Goal: Task Accomplishment & Management: Manage account settings

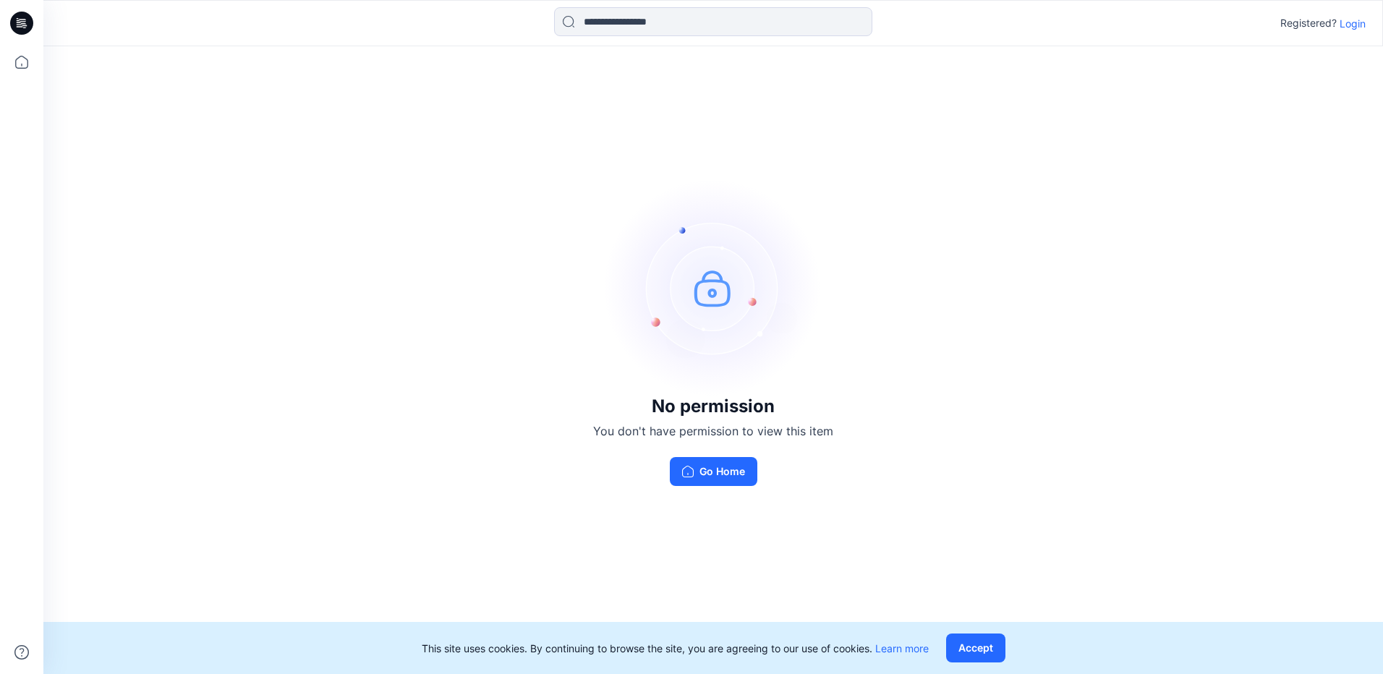
click at [1000, 124] on div "No permission You don't have permission to view this item Go Home" at bounding box center [712, 332] width 1339 height 573
click at [9, 19] on div at bounding box center [22, 23] width 46 height 46
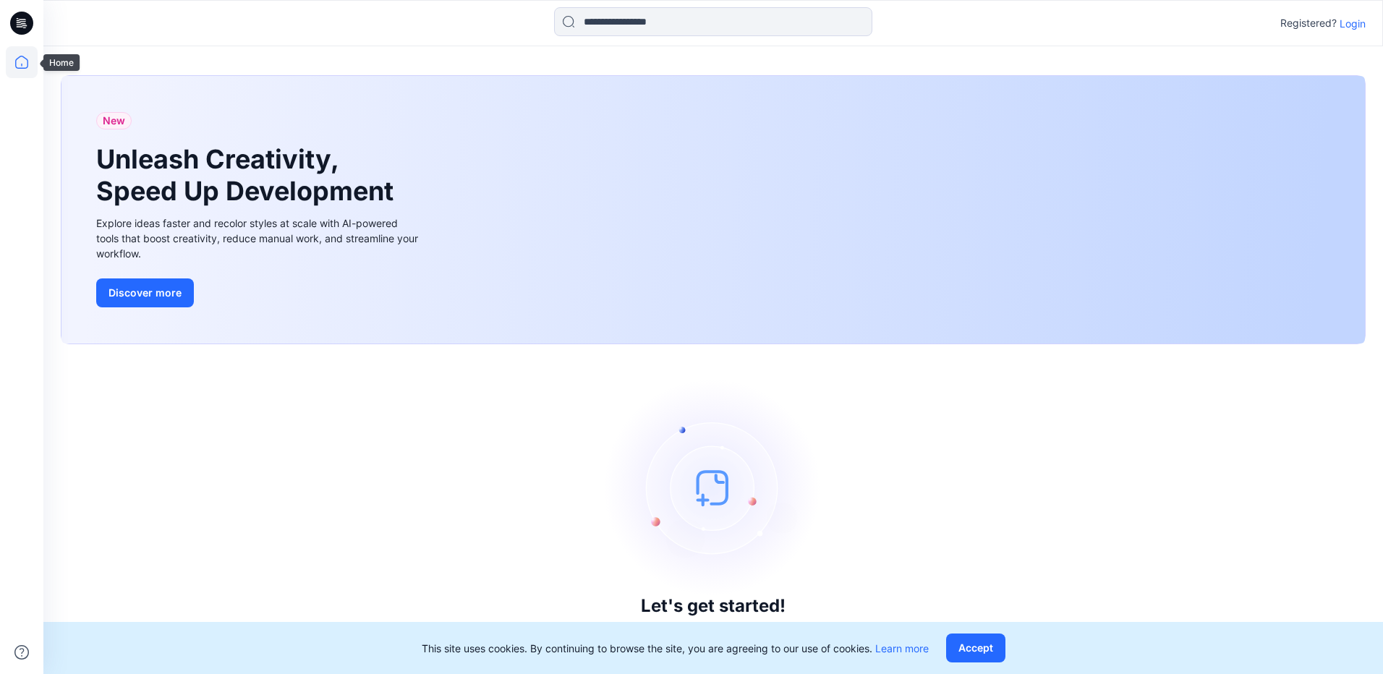
click at [30, 56] on icon at bounding box center [22, 62] width 32 height 32
click at [1357, 27] on p "Login" at bounding box center [1352, 23] width 26 height 15
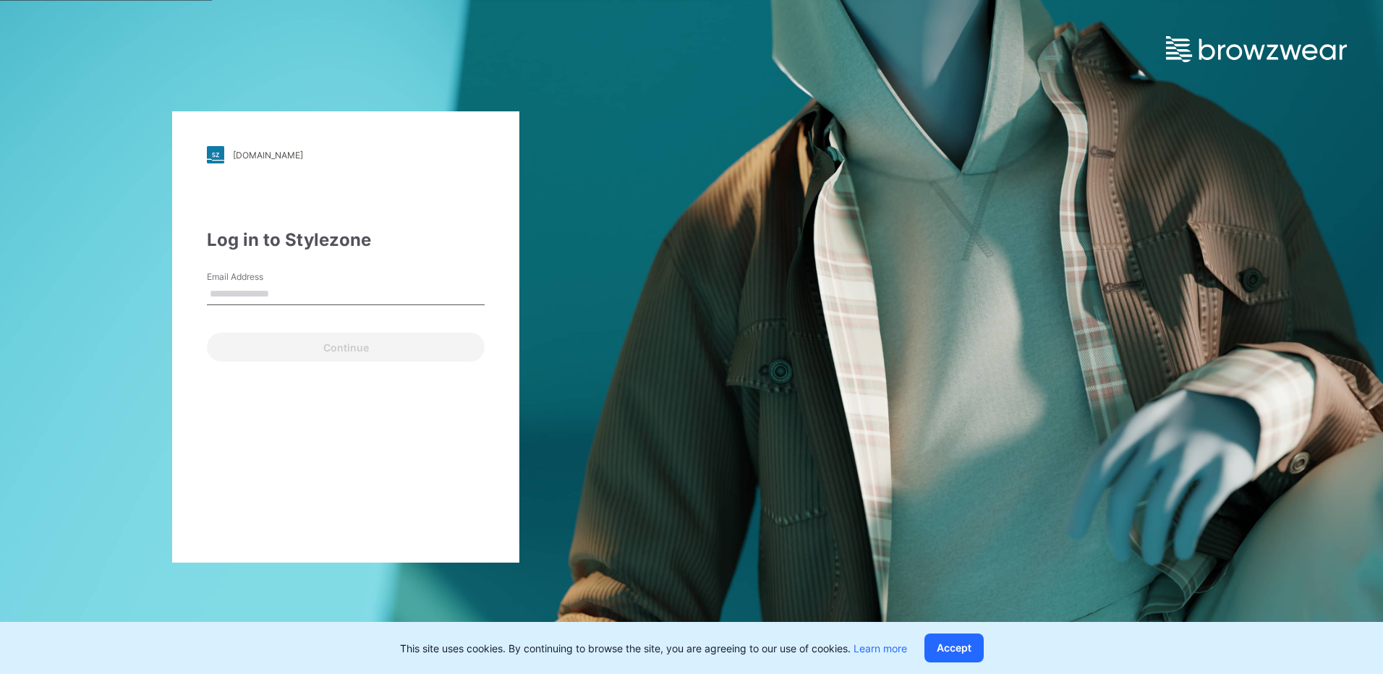
click at [353, 289] on input "Email Address" at bounding box center [346, 295] width 278 height 22
type input "**********"
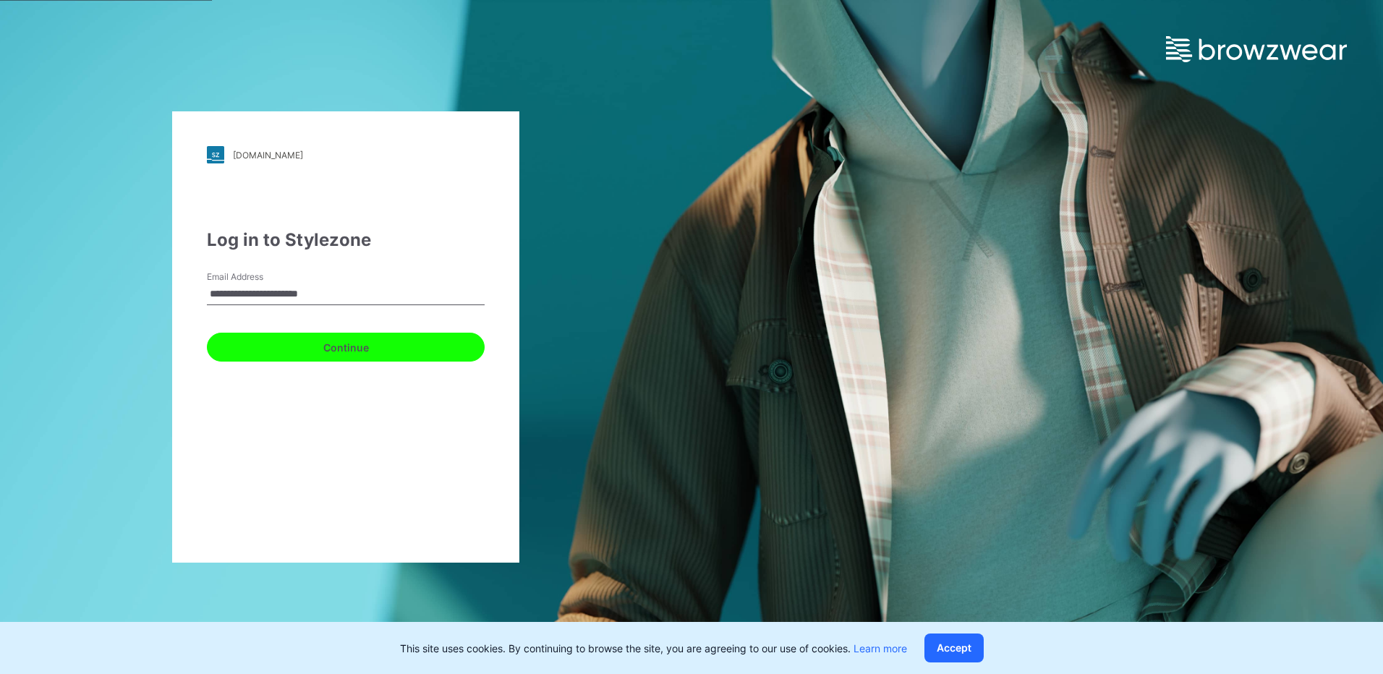
click at [345, 358] on button "Continue" at bounding box center [346, 347] width 278 height 29
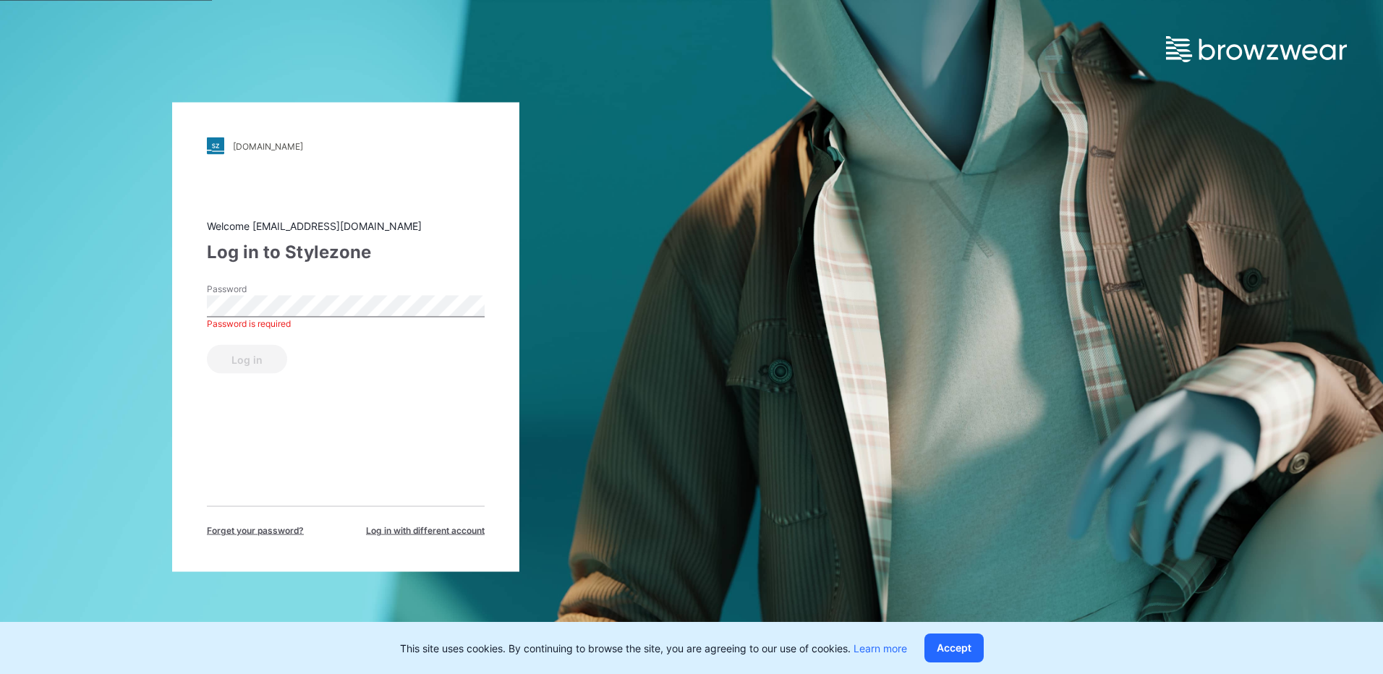
click at [992, 302] on div "[DOMAIN_NAME] Loading... Welcome [EMAIL_ADDRESS][DOMAIN_NAME] Log in to Stylezo…" at bounding box center [691, 337] width 1383 height 674
click at [703, 415] on div "[DOMAIN_NAME] Loading... Welcome [EMAIL_ADDRESS][DOMAIN_NAME] Log in to Stylezo…" at bounding box center [691, 337] width 1383 height 674
